Goal: Book appointment/travel/reservation

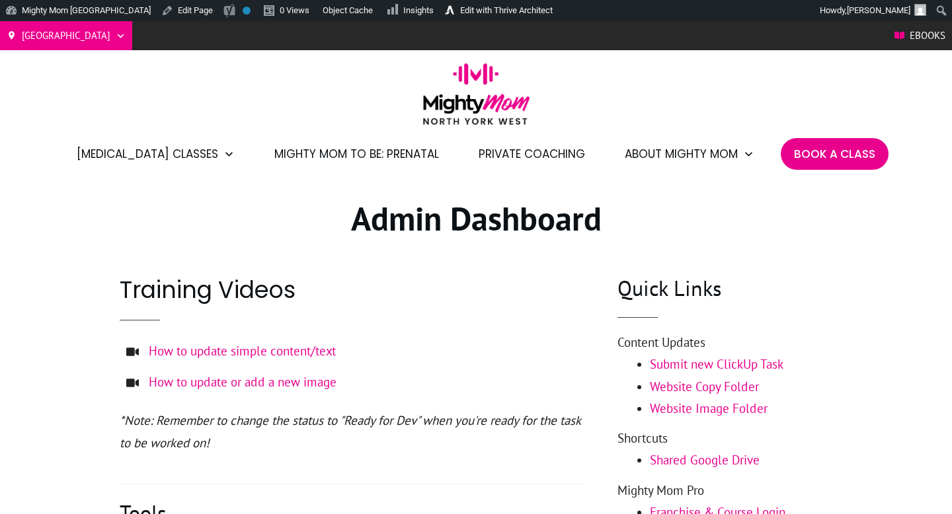
click at [838, 149] on span "Book A Class" at bounding box center [834, 154] width 81 height 22
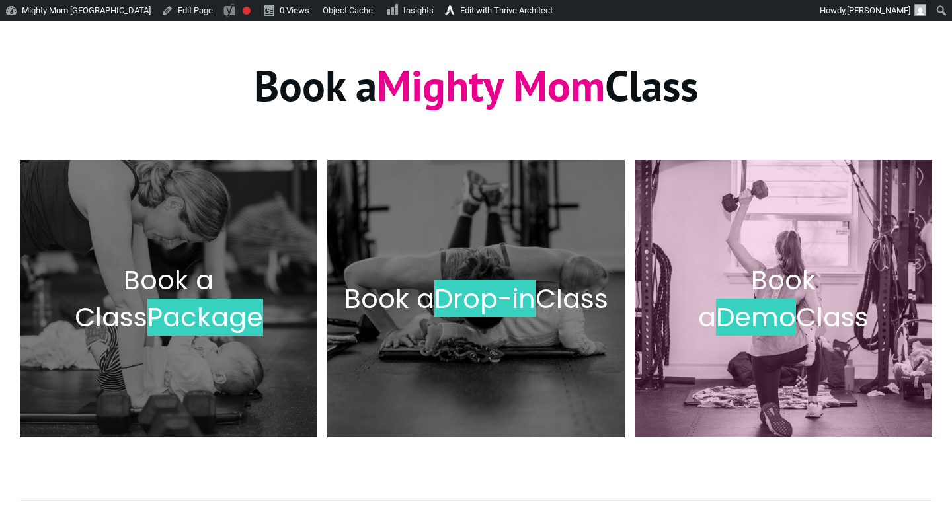
scroll to position [155, 0]
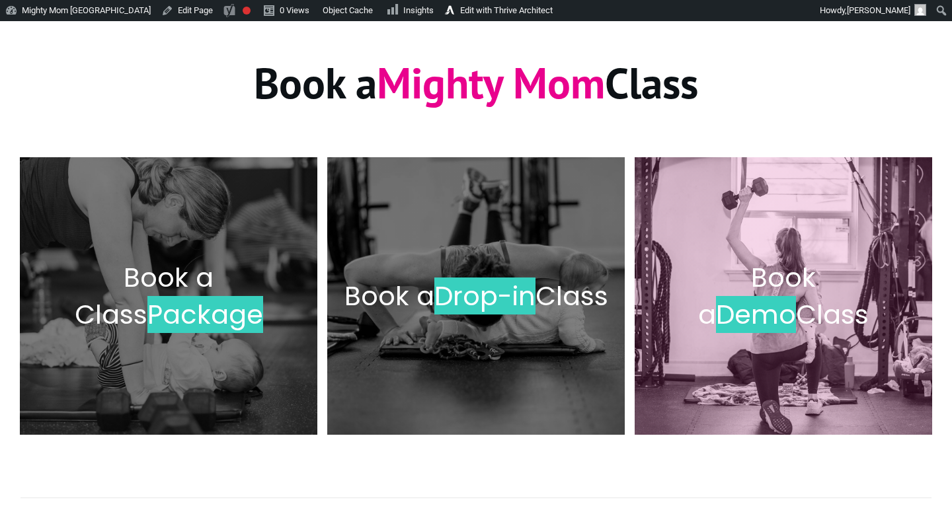
click at [796, 300] on span "Class" at bounding box center [832, 314] width 73 height 37
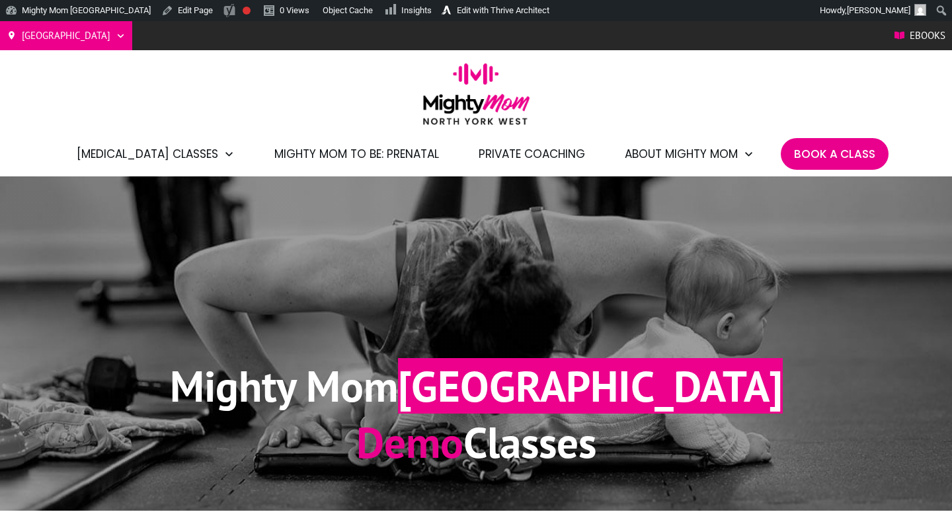
click at [820, 155] on span "Book A Class" at bounding box center [834, 154] width 81 height 22
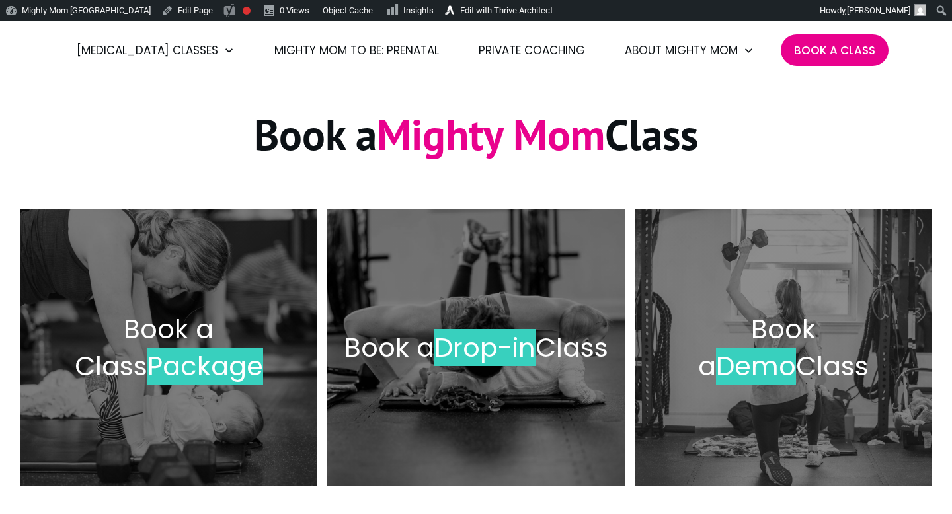
scroll to position [134, 0]
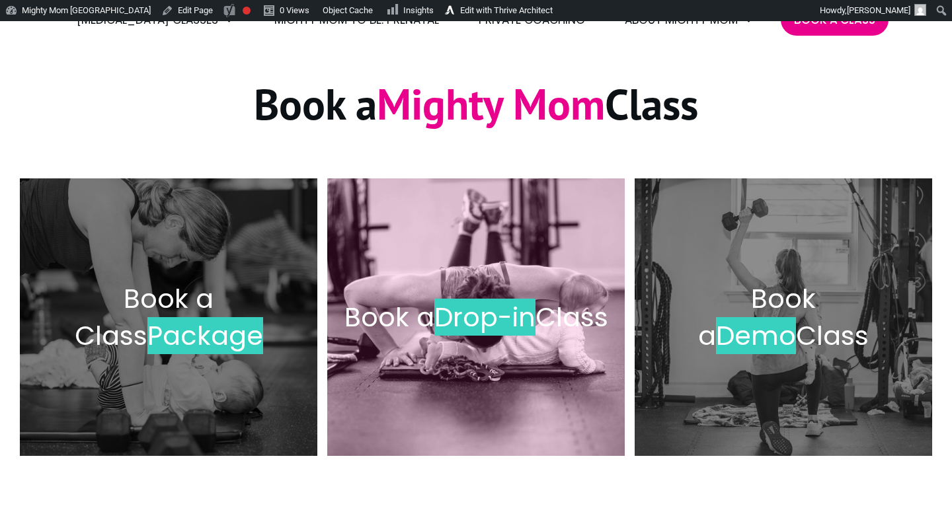
click at [432, 304] on h2 "Book a Drop-in Class" at bounding box center [476, 317] width 270 height 37
